Goal: Transaction & Acquisition: Purchase product/service

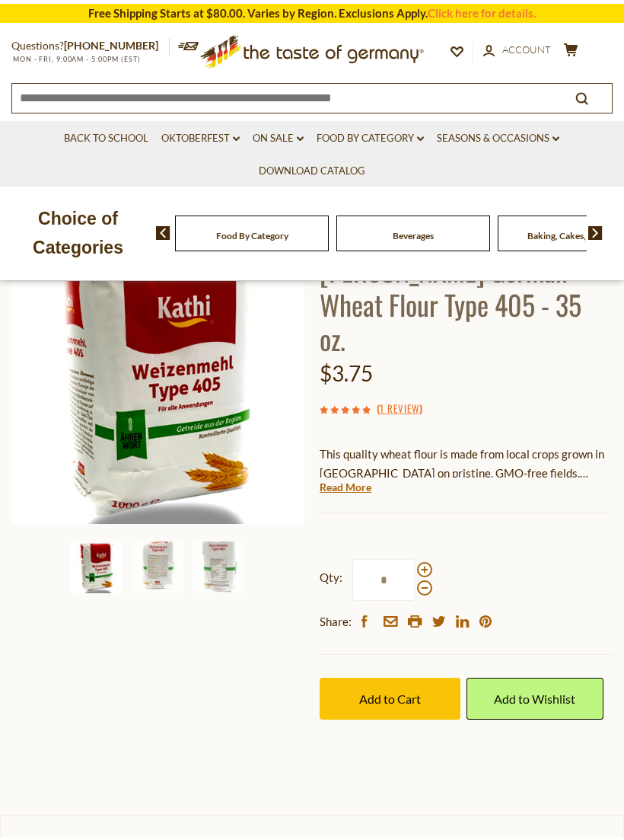
scroll to position [196, 0]
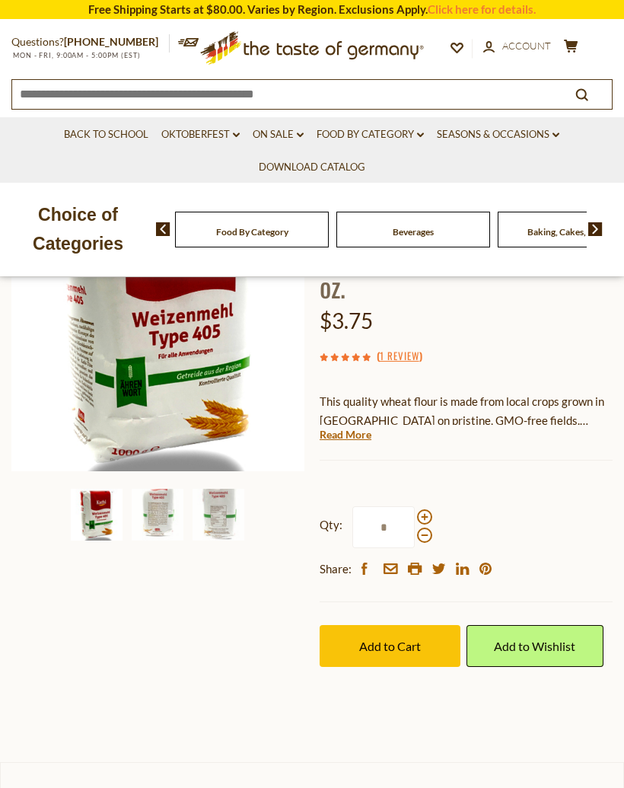
click at [359, 427] on link "Read More" at bounding box center [346, 434] width 52 height 15
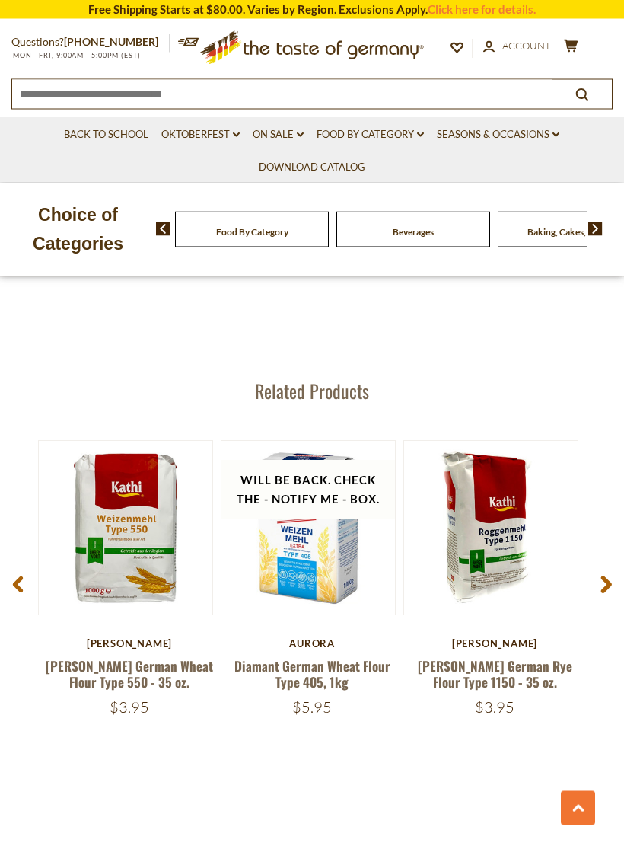
scroll to position [2429, 0]
click at [607, 575] on icon at bounding box center [606, 584] width 11 height 18
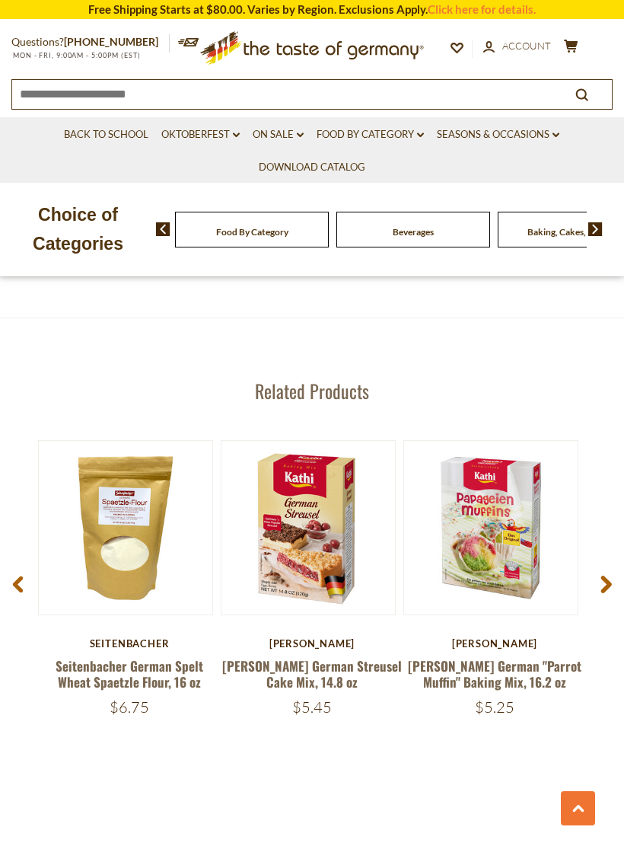
click at [608, 575] on icon at bounding box center [606, 584] width 11 height 18
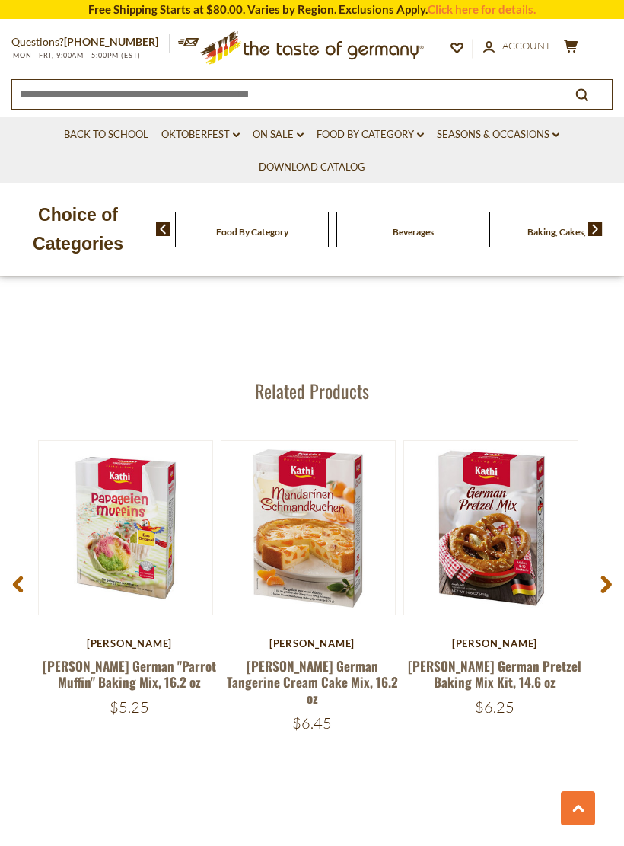
click at [607, 575] on icon at bounding box center [606, 584] width 11 height 18
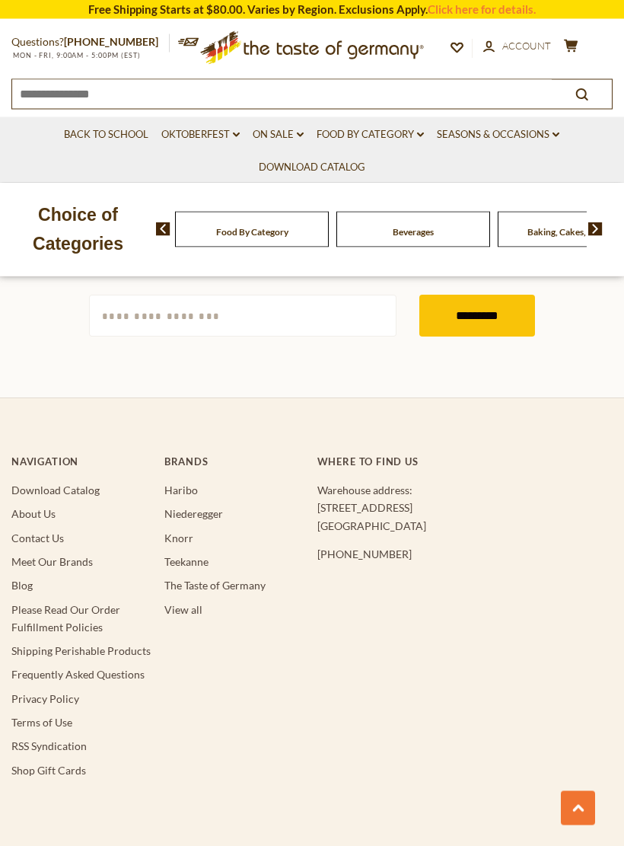
scroll to position [3118, 0]
click at [125, 668] on link "Frequently Asked Questions" at bounding box center [77, 674] width 133 height 13
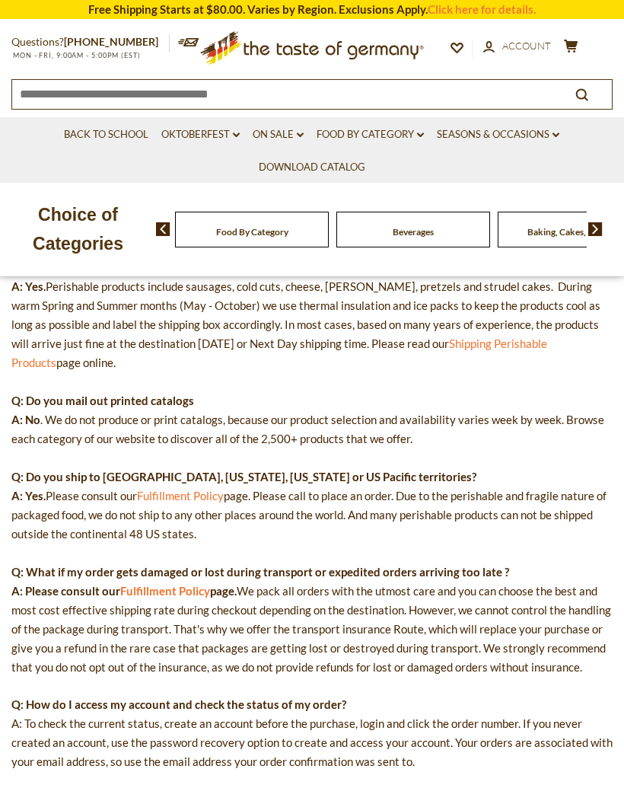
scroll to position [394, 0]
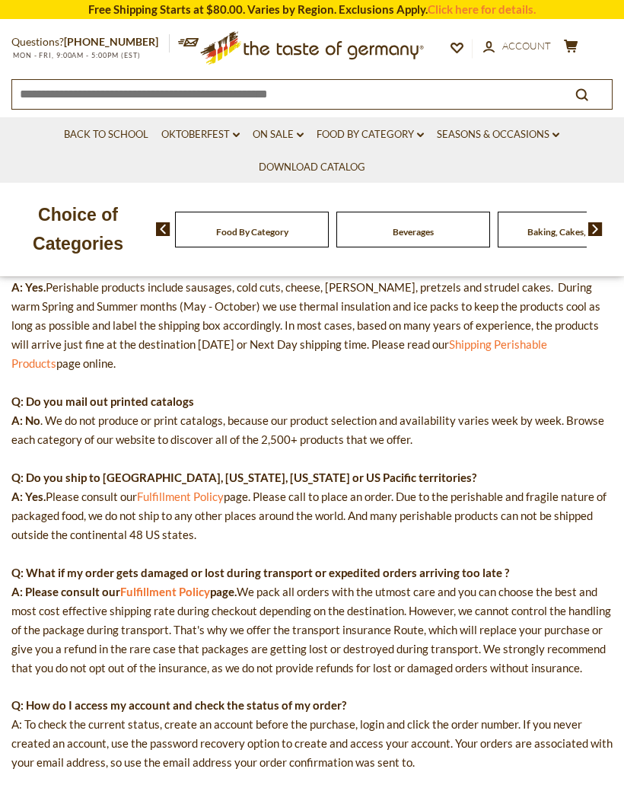
click at [346, 167] on link "Download Catalog" at bounding box center [312, 167] width 107 height 17
click at [404, 133] on link "Food By Category dropdown_arrow" at bounding box center [370, 134] width 107 height 17
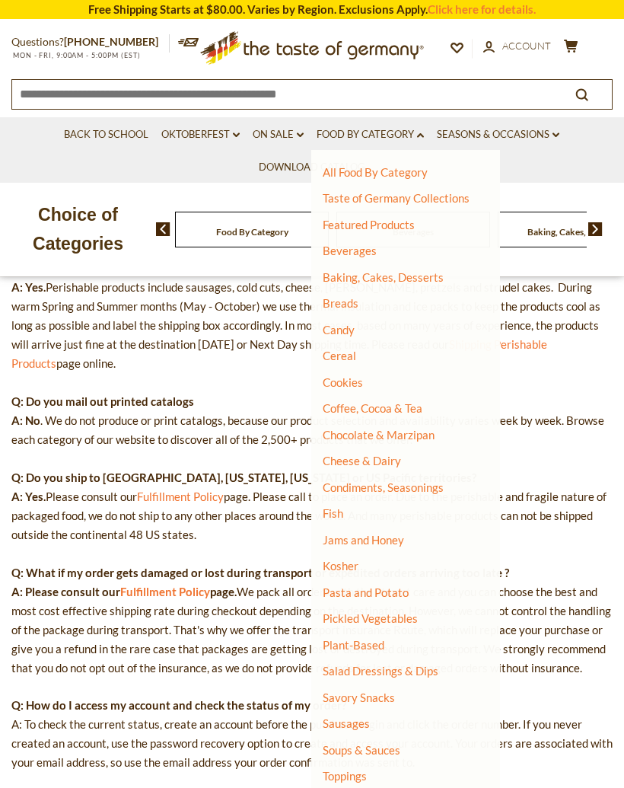
click at [429, 280] on link "Baking, Cakes, Desserts" at bounding box center [383, 277] width 121 height 14
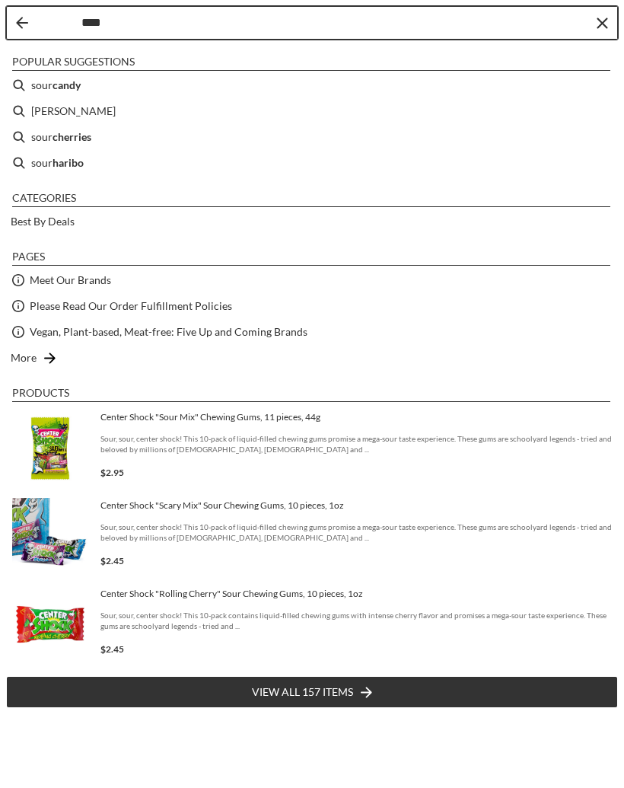
type input "*****"
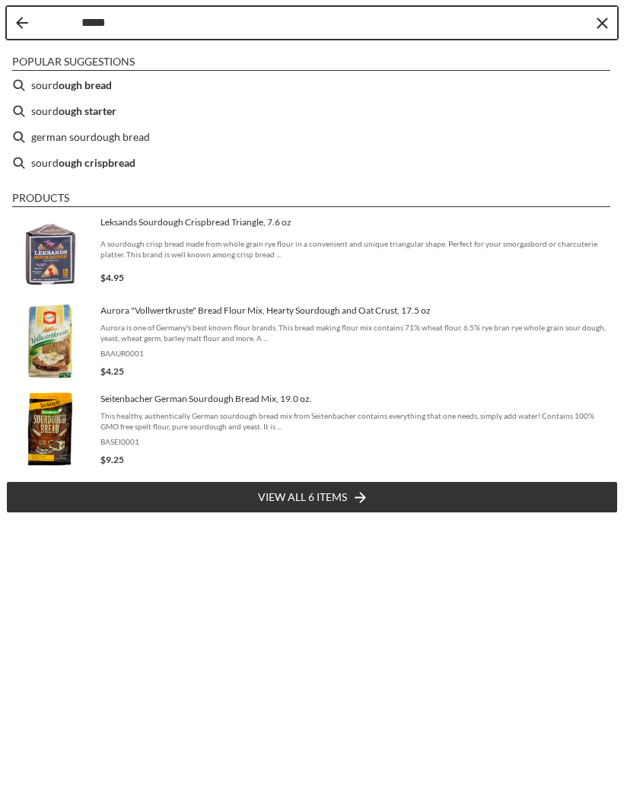
click at [117, 108] on li "sourd ough starter" at bounding box center [312, 111] width 612 height 26
type input "**********"
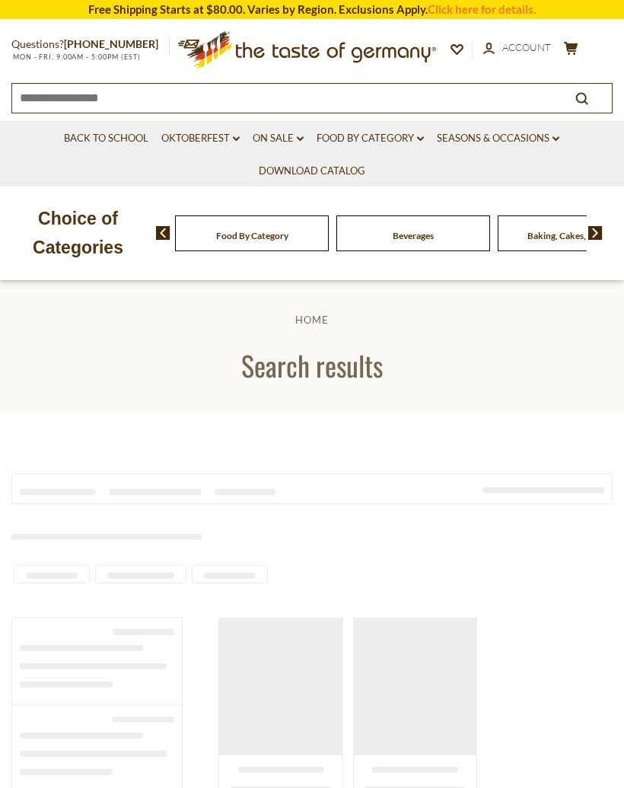
type input "**********"
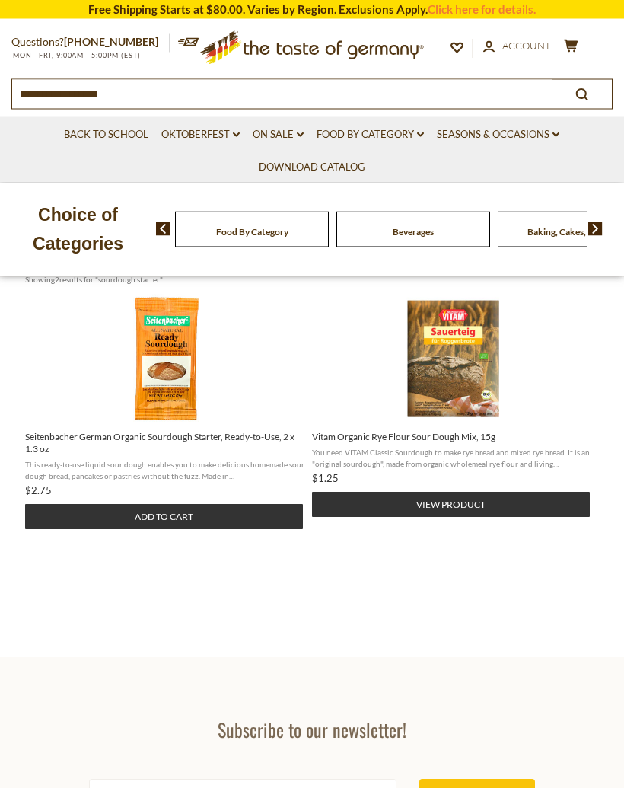
scroll to position [279, 0]
click at [186, 387] on img "Seitenbacher German Organic Sourdough Starter, Ready-to-Use, 2 x 1.3 oz" at bounding box center [166, 358] width 129 height 129
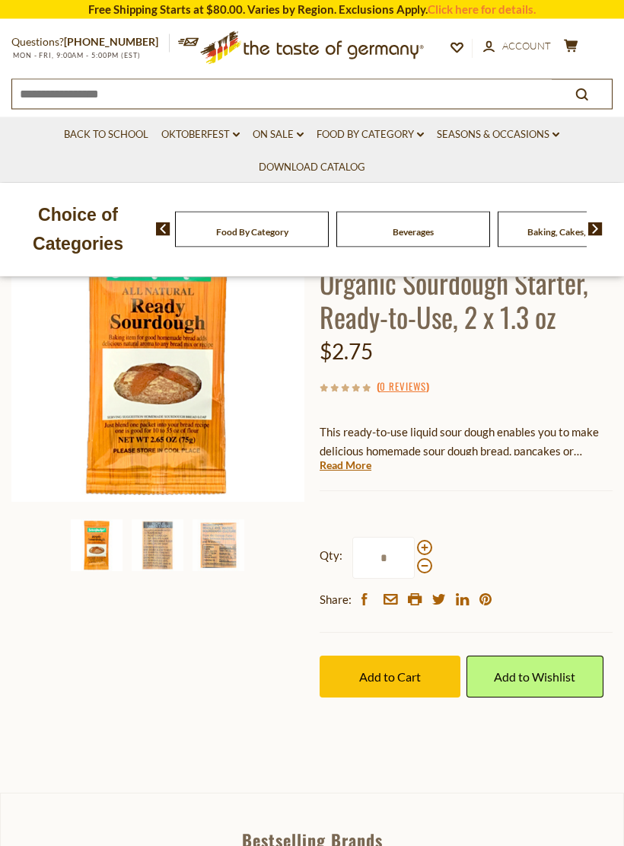
scroll to position [170, 0]
click at [160, 540] on img at bounding box center [158, 545] width 52 height 52
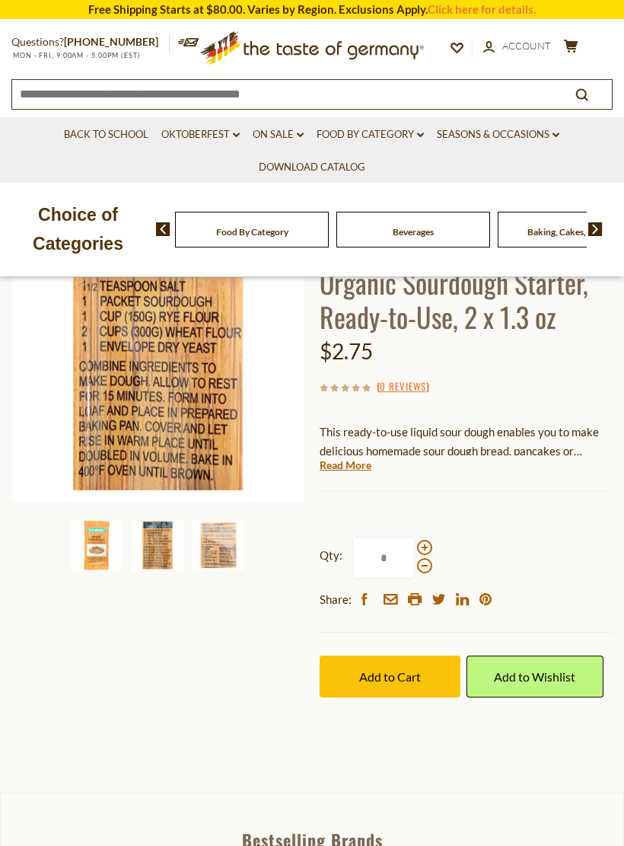
click at [225, 538] on img at bounding box center [219, 545] width 52 height 52
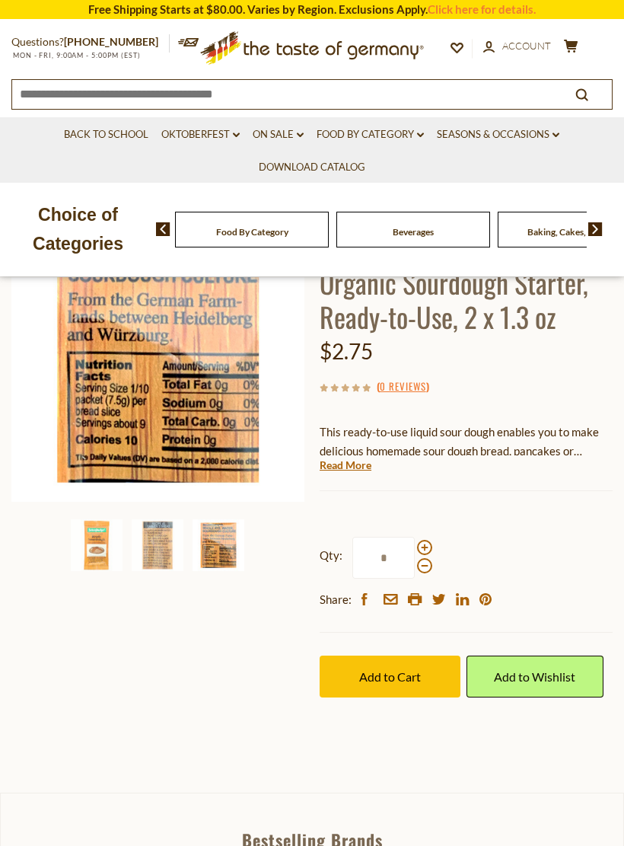
click at [357, 460] on link "Read More" at bounding box center [346, 464] width 52 height 15
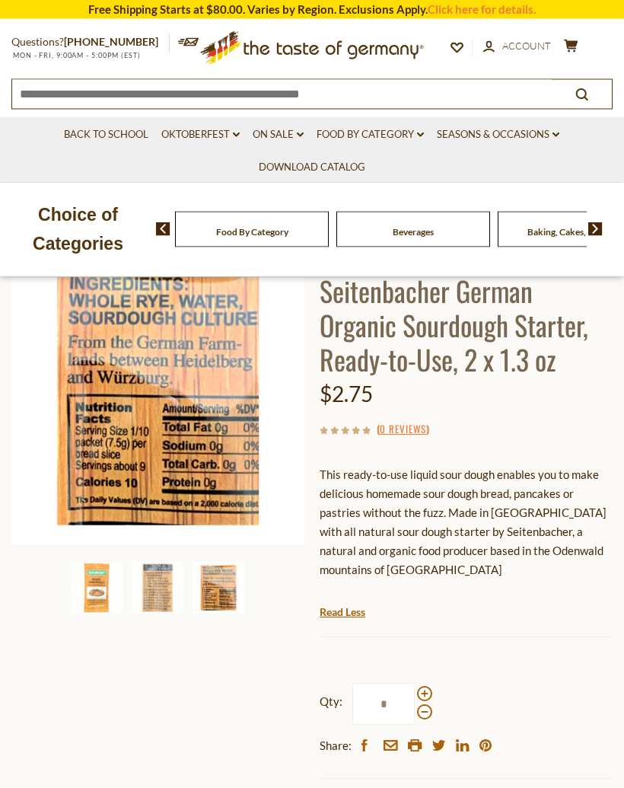
scroll to position [115, 0]
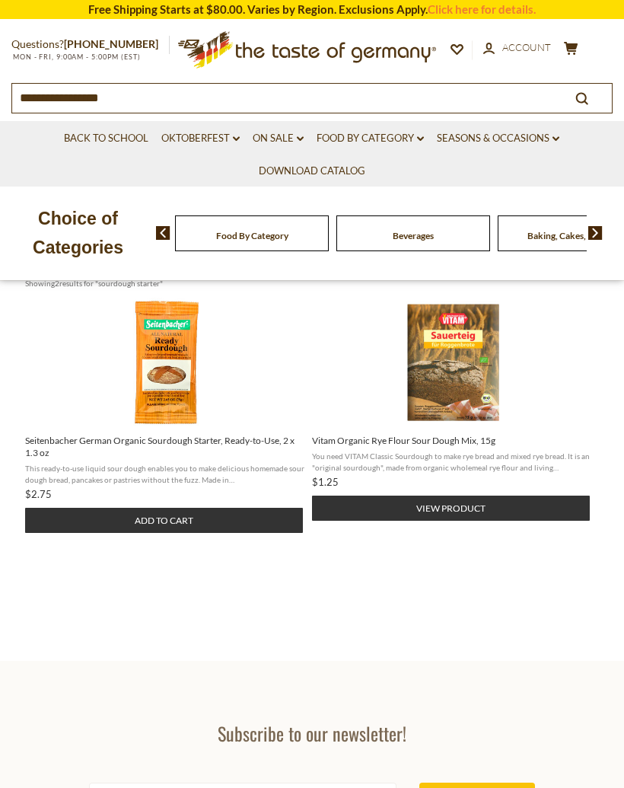
click at [470, 395] on img "Vitam Organic Rye Flour Sour Dough Mix, 15g" at bounding box center [453, 362] width 129 height 129
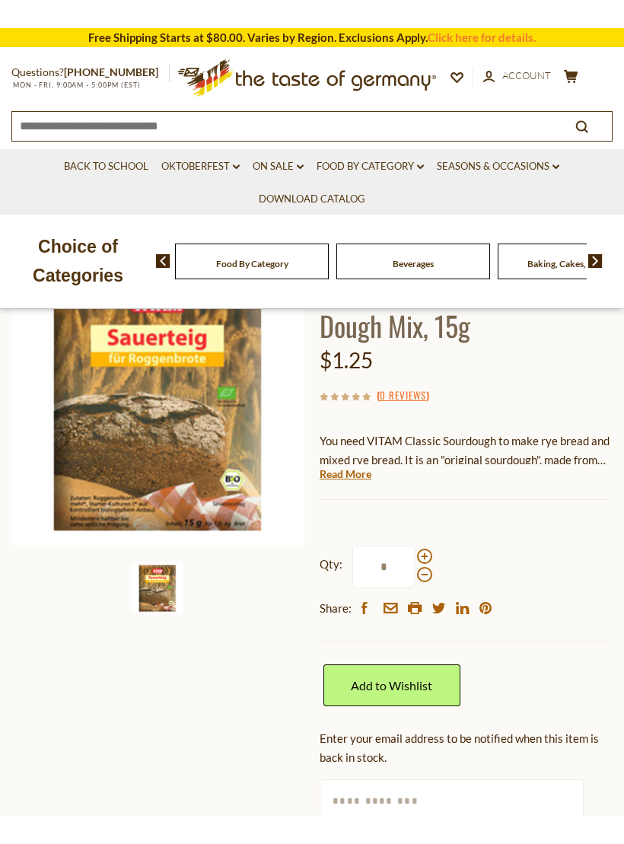
scroll to position [140, 0]
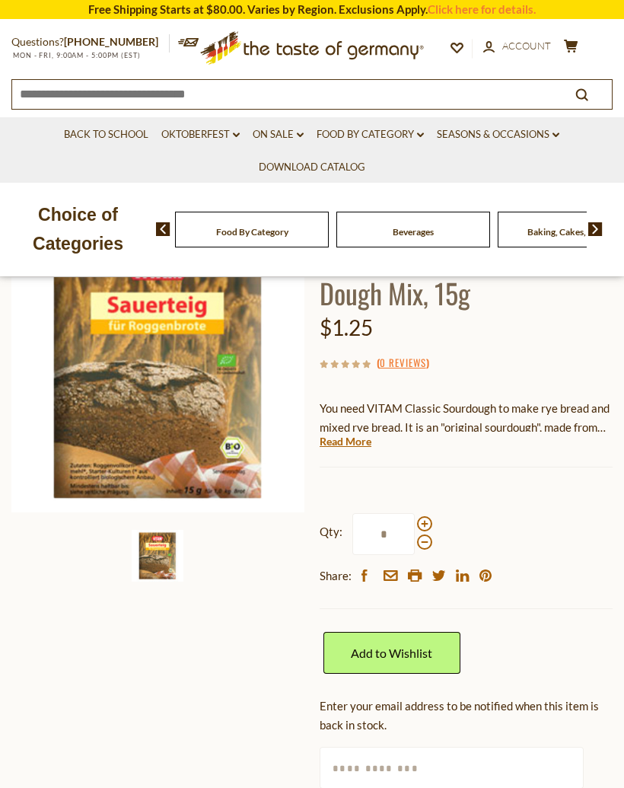
click at [371, 436] on link "Read More" at bounding box center [346, 441] width 52 height 15
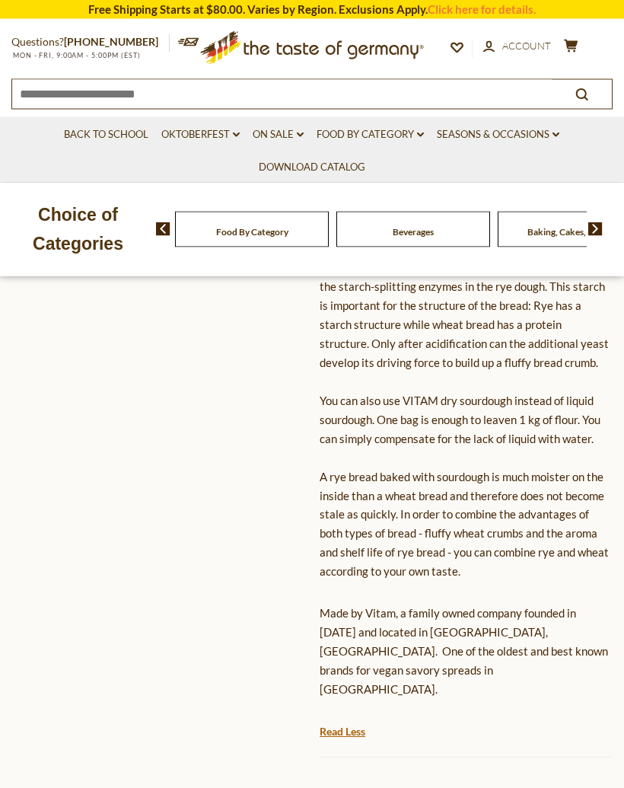
scroll to position [477, 0]
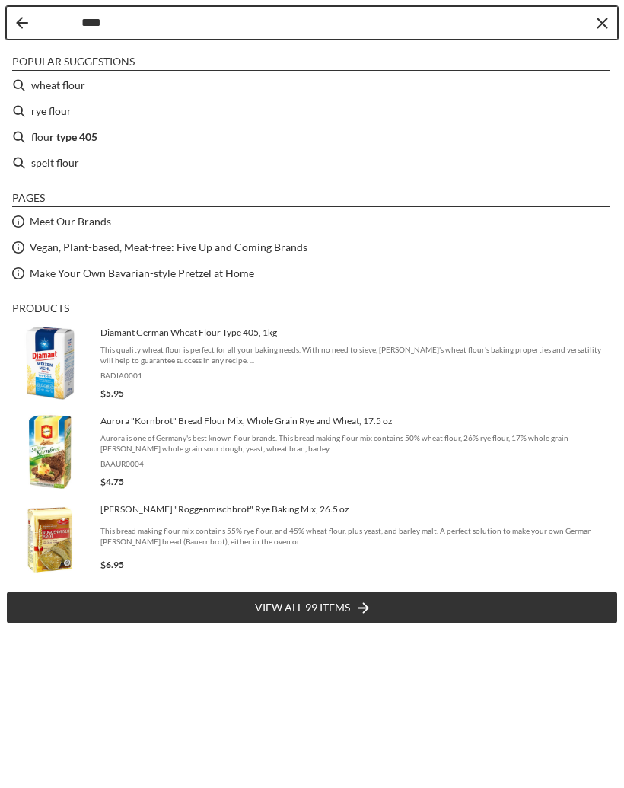
type input "*****"
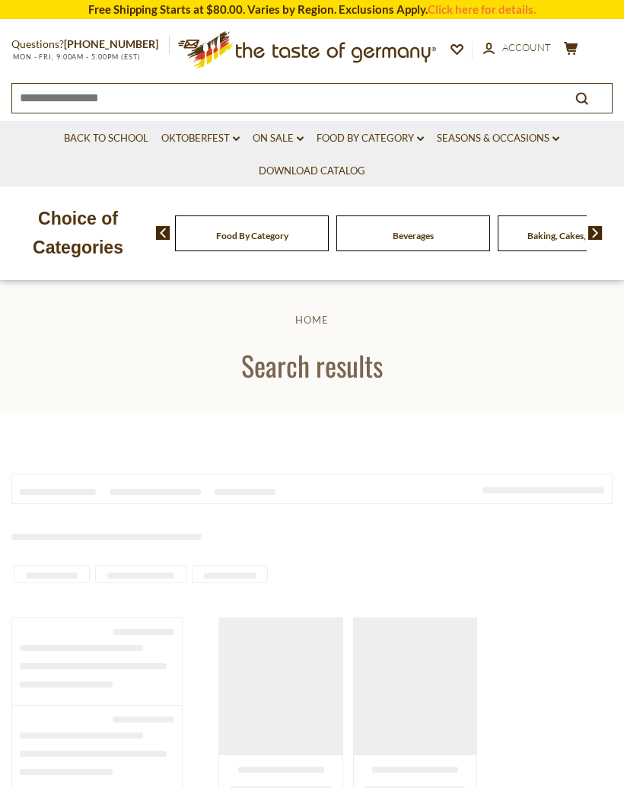
type input "*****"
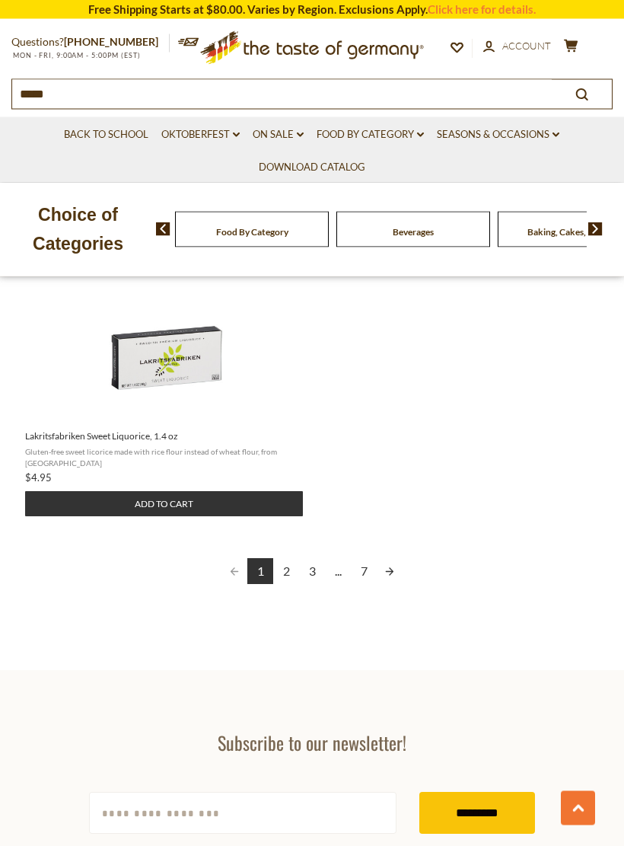
scroll to position [2016, 0]
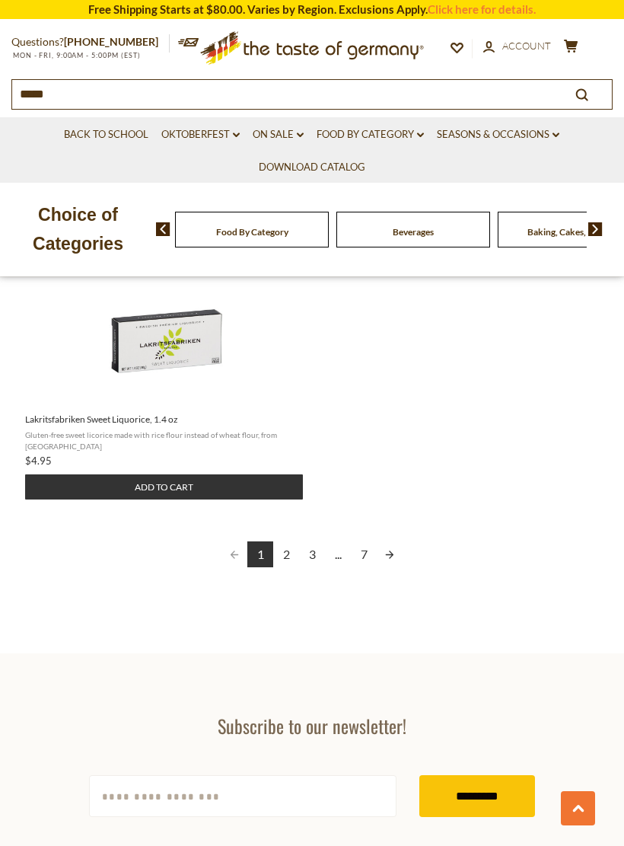
click at [286, 566] on link "2" at bounding box center [286, 554] width 26 height 26
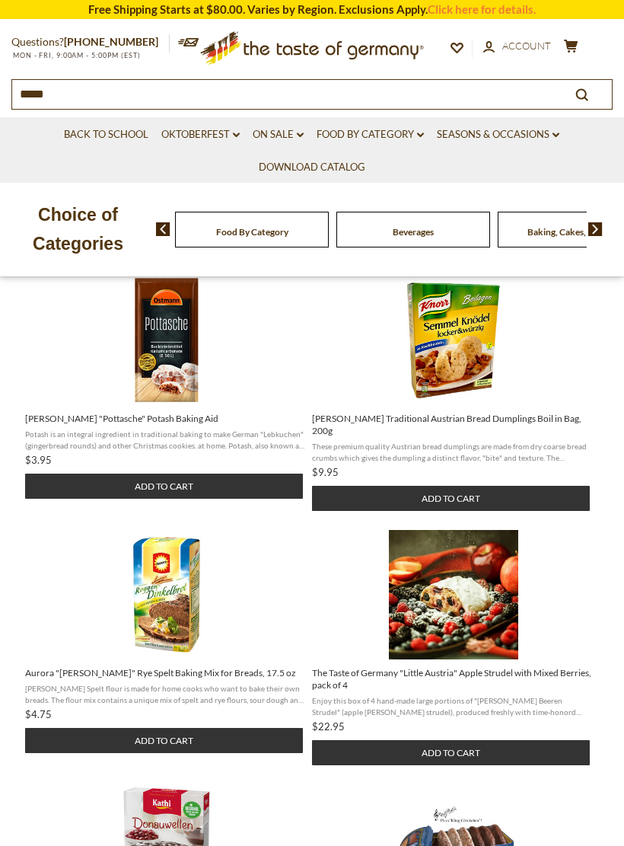
scroll to position [304, 0]
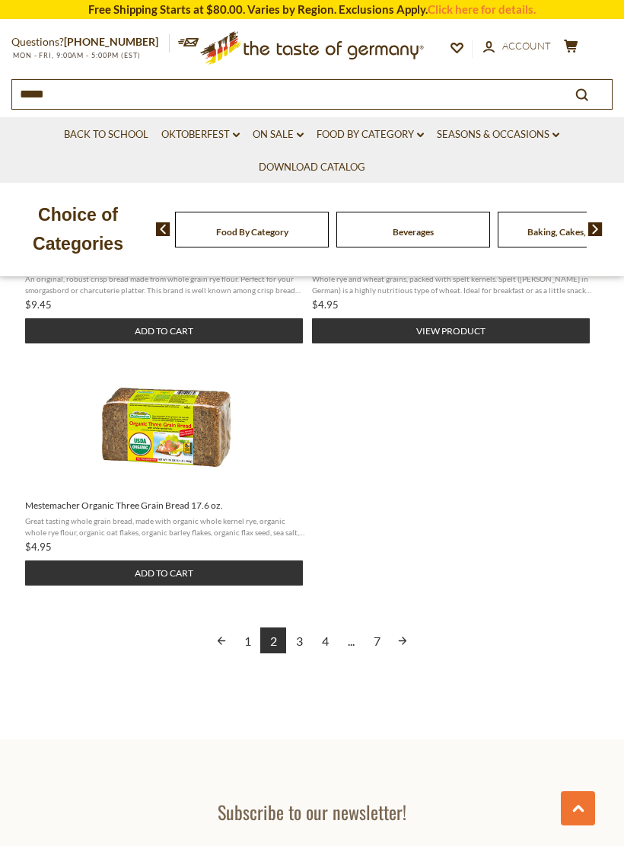
click at [297, 634] on link "3" at bounding box center [299, 640] width 26 height 26
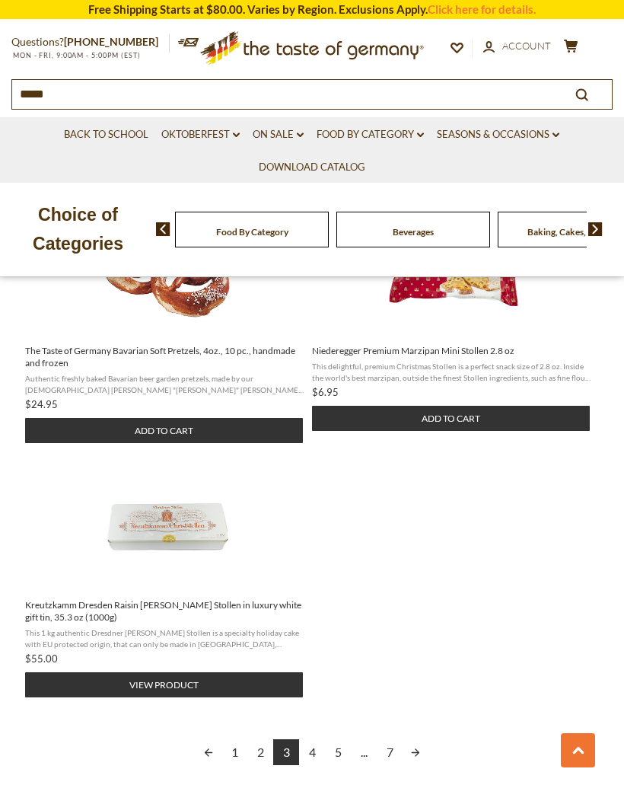
scroll to position [1863, 0]
